Goal: Task Accomplishment & Management: Use online tool/utility

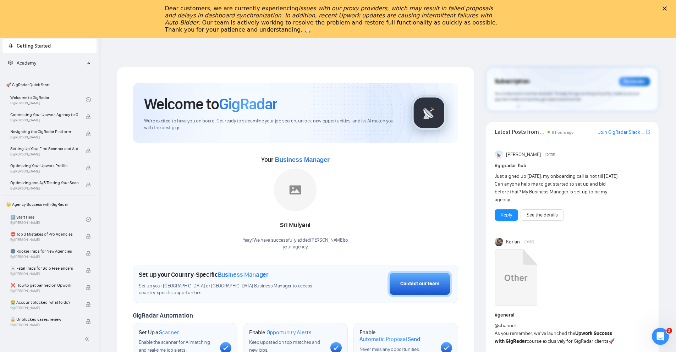
click at [667, 9] on icon "Close" at bounding box center [664, 8] width 4 height 4
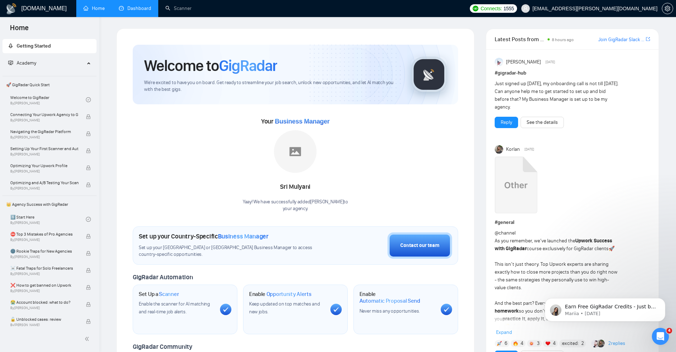
click at [126, 8] on link "Dashboard" at bounding box center [135, 8] width 32 height 6
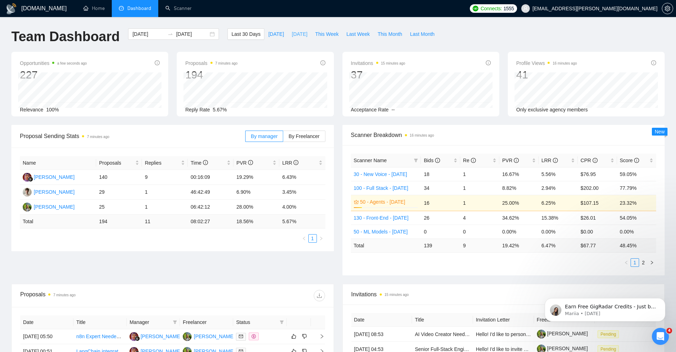
click at [292, 33] on span "[DATE]" at bounding box center [300, 34] width 16 height 8
type input "2025-08-27"
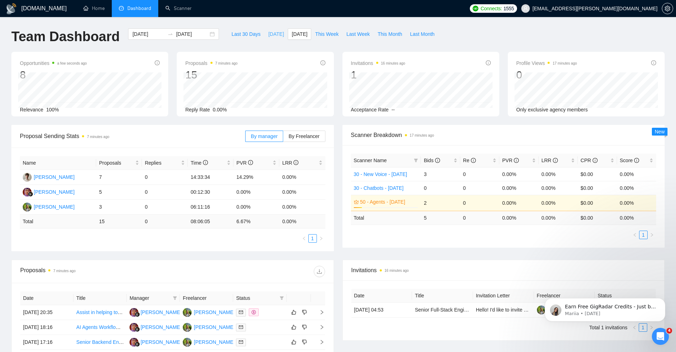
click at [277, 34] on button "[DATE]" at bounding box center [275, 33] width 23 height 11
type input "[DATE]"
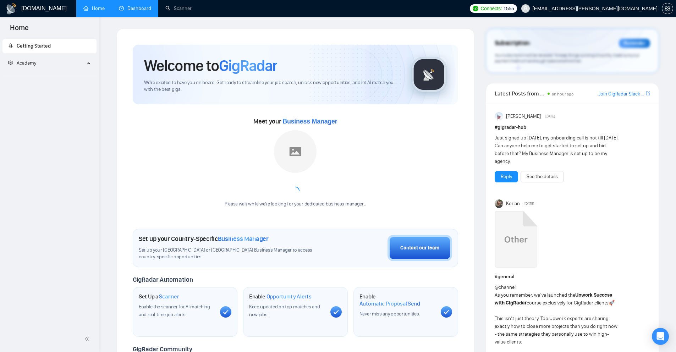
drag, startPoint x: 127, startPoint y: 10, endPoint x: 132, endPoint y: 14, distance: 5.8
click at [127, 10] on link "Dashboard" at bounding box center [135, 8] width 32 height 6
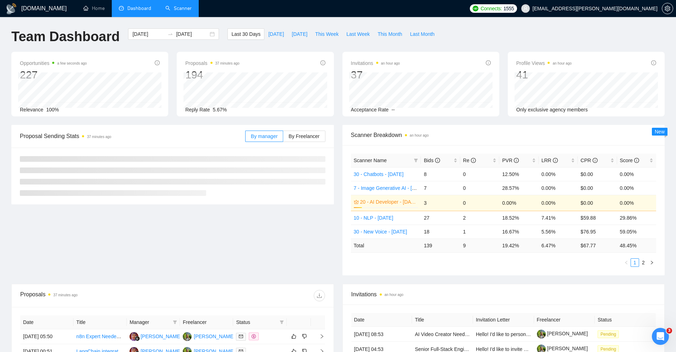
click at [181, 6] on link "Scanner" at bounding box center [178, 8] width 26 height 6
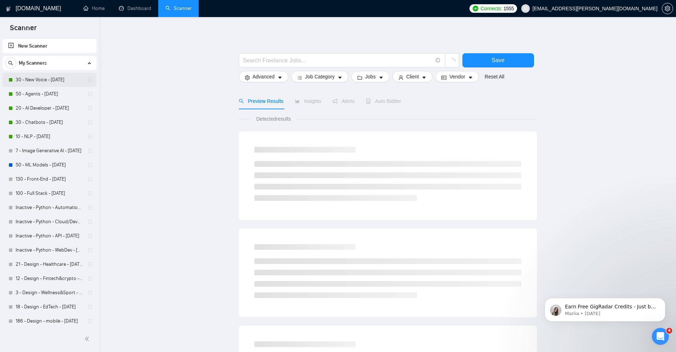
click at [31, 76] on link "30 - New Voice - [DATE]" at bounding box center [49, 80] width 67 height 14
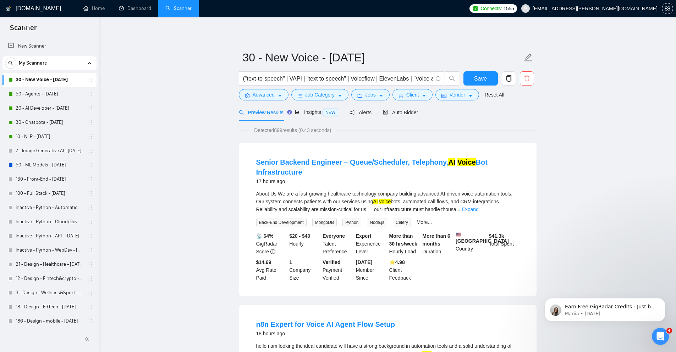
drag, startPoint x: 568, startPoint y: 148, endPoint x: 565, endPoint y: 156, distance: 8.8
click at [419, 163] on link "Senior Backend Engineer – Queue/Scheduler, Telephony, AI Voice Bot Infrastructu…" at bounding box center [371, 167] width 231 height 18
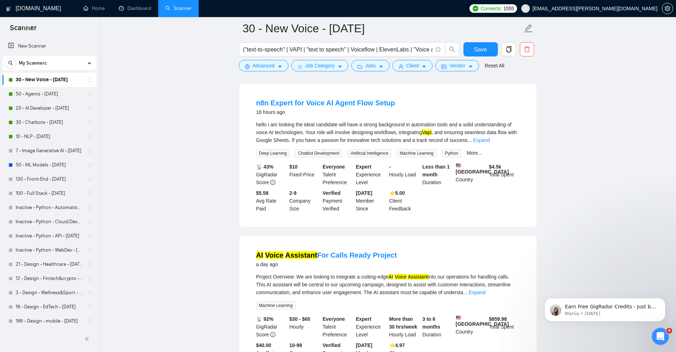
scroll to position [90, 0]
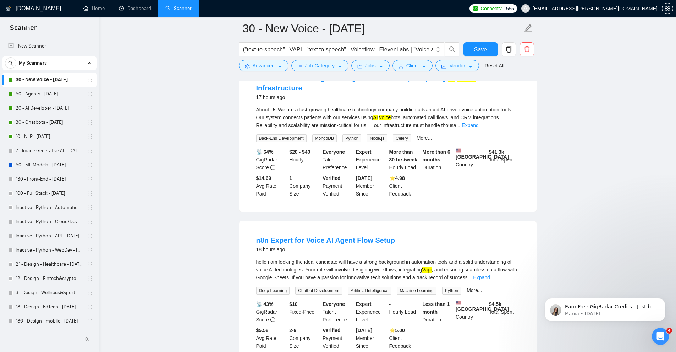
click at [419, 122] on div "About Us We are a fast-growing healthcare technology company building advanced …" at bounding box center [387, 117] width 263 height 23
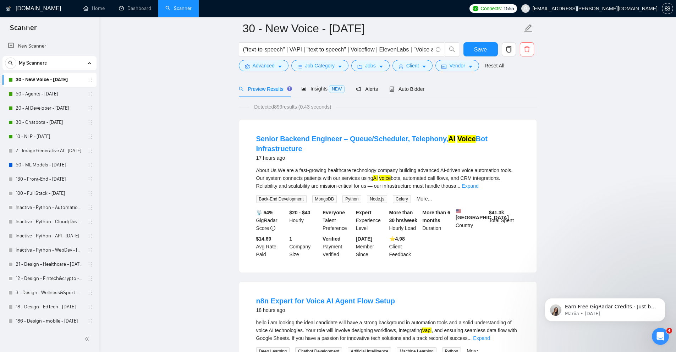
scroll to position [28, 0]
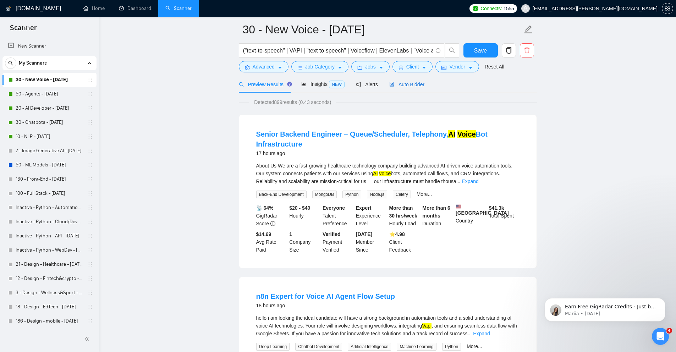
click at [417, 83] on span "Auto Bidder" at bounding box center [406, 85] width 35 height 6
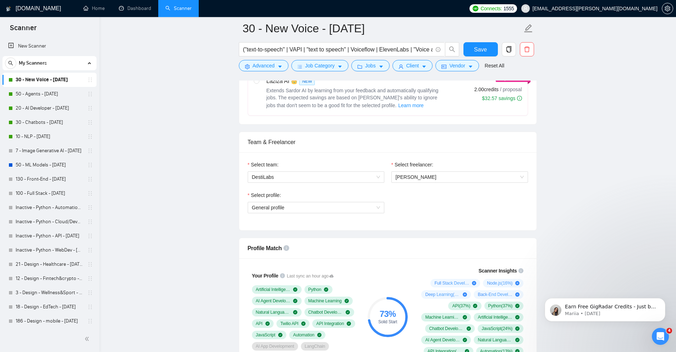
scroll to position [451, 0]
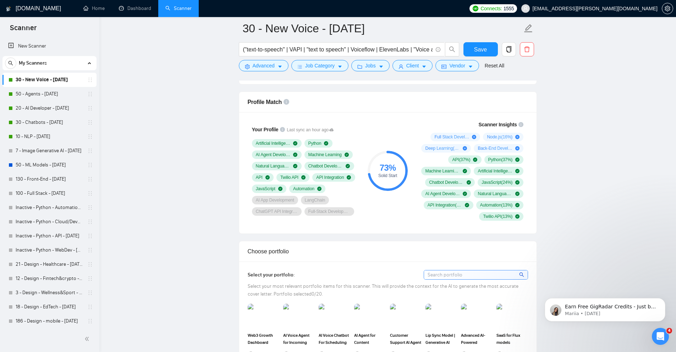
click at [384, 189] on circle at bounding box center [388, 171] width 38 height 38
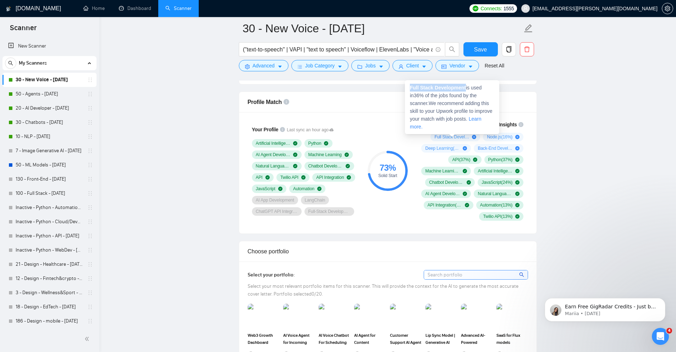
drag, startPoint x: 407, startPoint y: 85, endPoint x: 467, endPoint y: 88, distance: 60.3
click at [467, 88] on div "Full Stack Development is used in 36 % of the jobs found by the scanner. We rec…" at bounding box center [452, 107] width 94 height 54
copy strong "Full Stack Development"
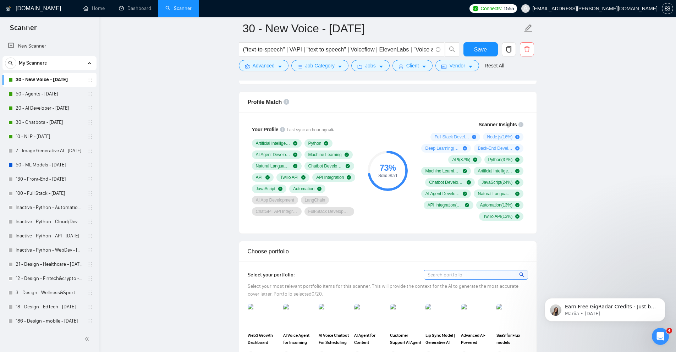
drag, startPoint x: 586, startPoint y: 117, endPoint x: 567, endPoint y: 76, distance: 45.2
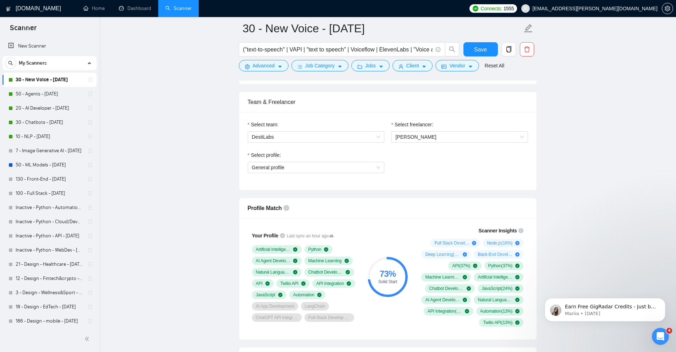
scroll to position [378, 0]
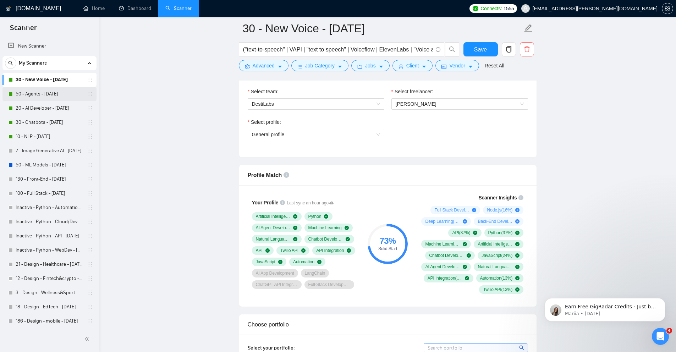
click at [42, 97] on link "50 - Agents - [DATE]" at bounding box center [49, 94] width 67 height 14
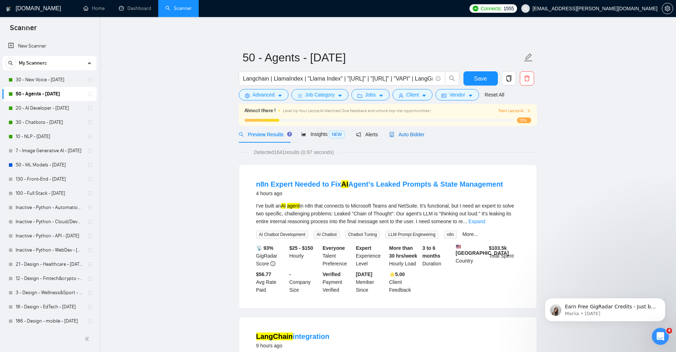
click at [413, 133] on span "Auto Bidder" at bounding box center [406, 135] width 35 height 6
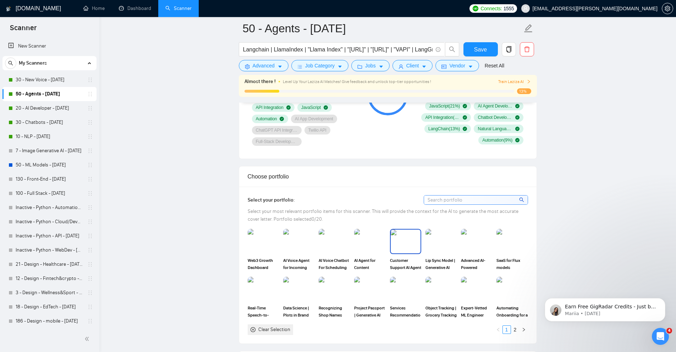
scroll to position [630, 0]
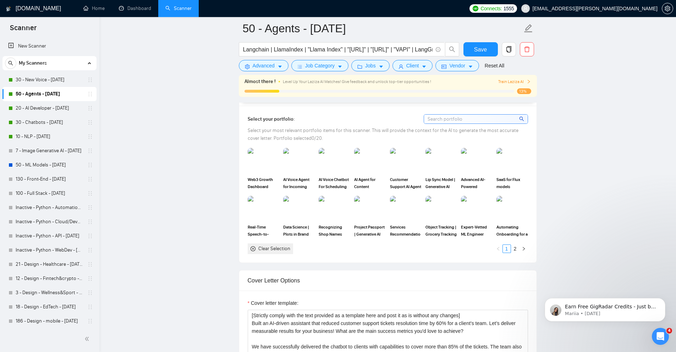
drag, startPoint x: 583, startPoint y: 64, endPoint x: 573, endPoint y: 60, distance: 10.5
